Goal: Information Seeking & Learning: Learn about a topic

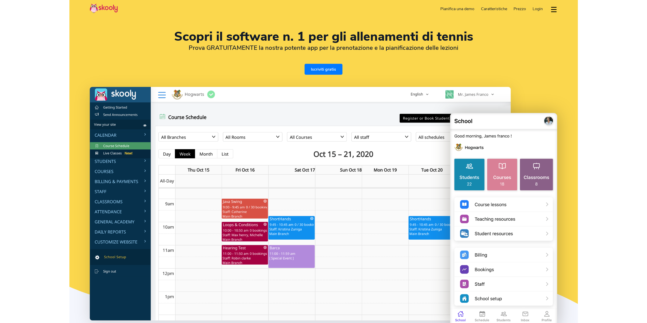
select select "it"
select select "39"
select select "[GEOGRAPHIC_DATA]"
select select "Europe/Rome"
click at [117, 160] on img at bounding box center [300, 204] width 421 height 234
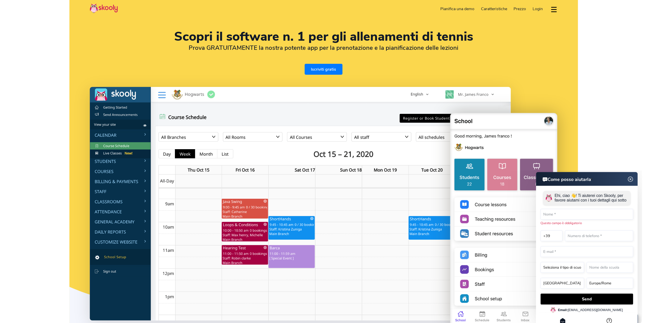
click at [634, 180] on header "Come posso aiutarla" at bounding box center [587, 179] width 102 height 14
click at [630, 180] on img at bounding box center [631, 179] width 10 height 6
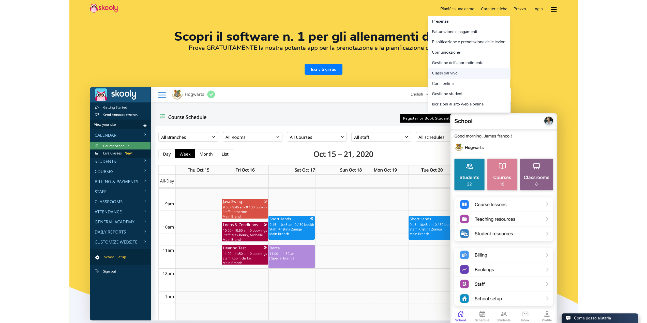
click at [456, 71] on link "Classi dal vivo" at bounding box center [469, 73] width 83 height 10
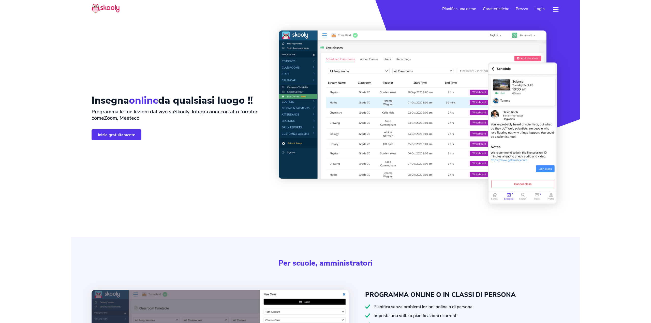
select select "it"
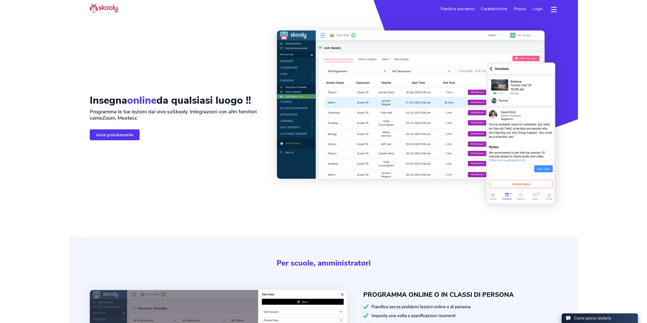
select select "39"
select select "[GEOGRAPHIC_DATA]"
select select "Europe/Rome"
